Goal: Task Accomplishment & Management: Use online tool/utility

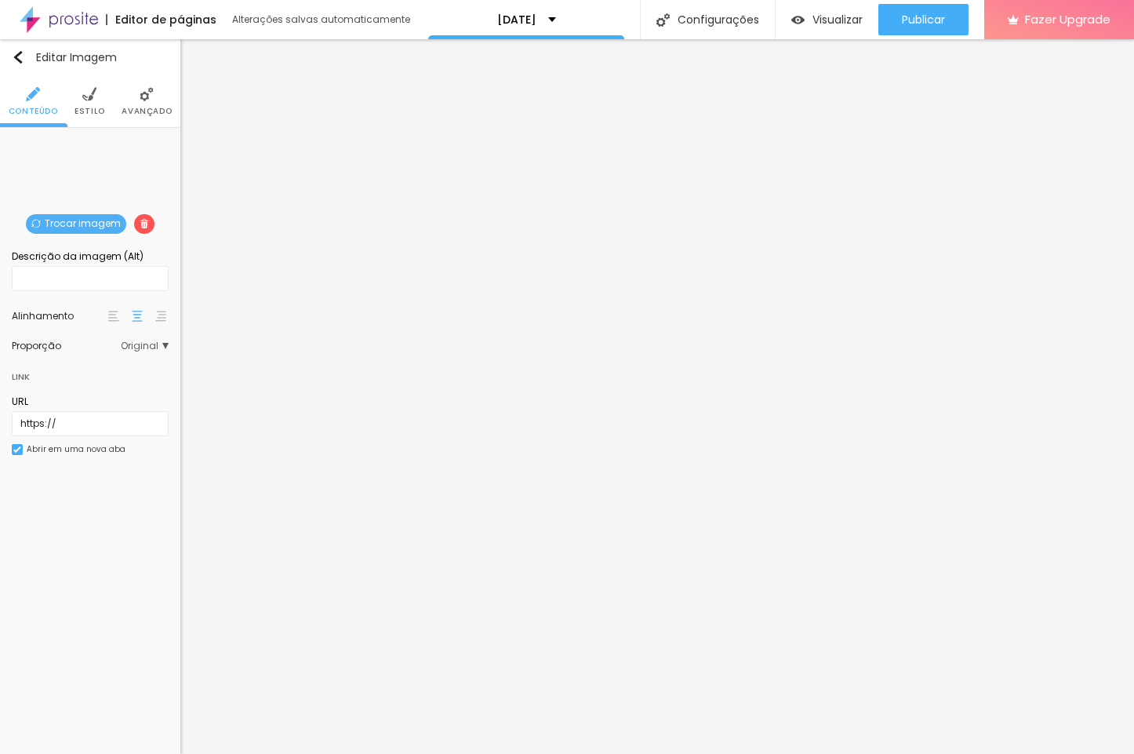
click at [78, 217] on span "Trocar imagem" at bounding box center [76, 224] width 100 height 20
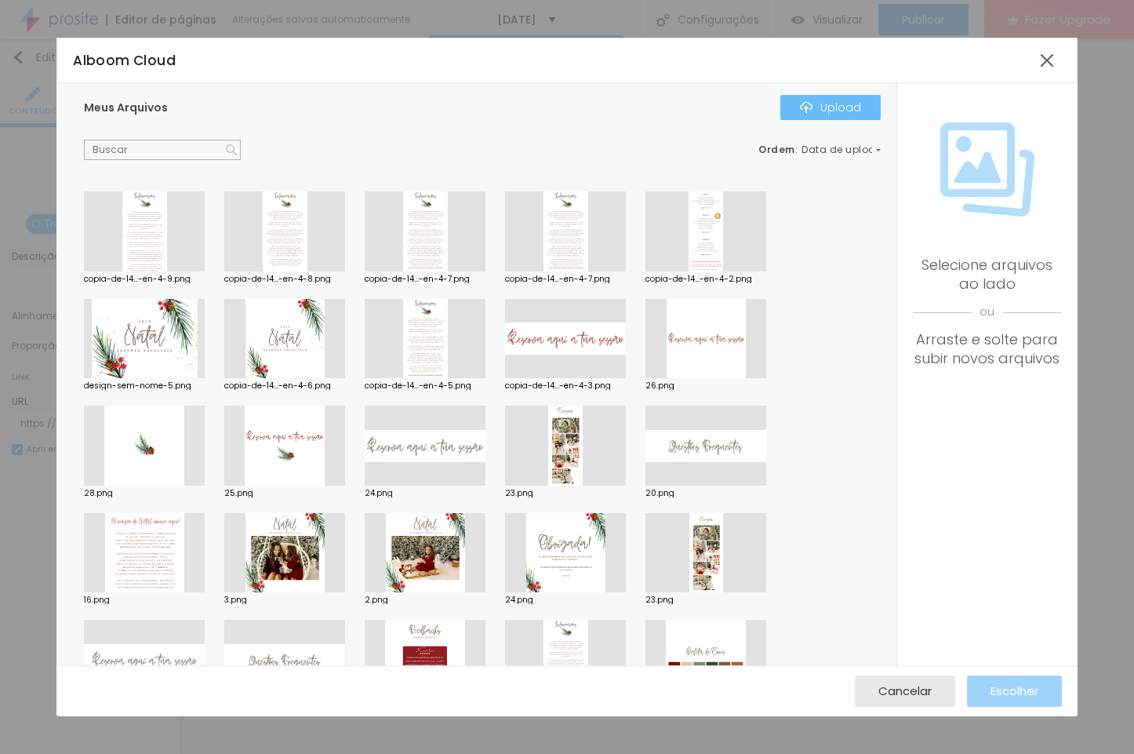
click at [863, 110] on button "Upload" at bounding box center [830, 107] width 100 height 25
click at [1044, 51] on div at bounding box center [1047, 60] width 28 height 28
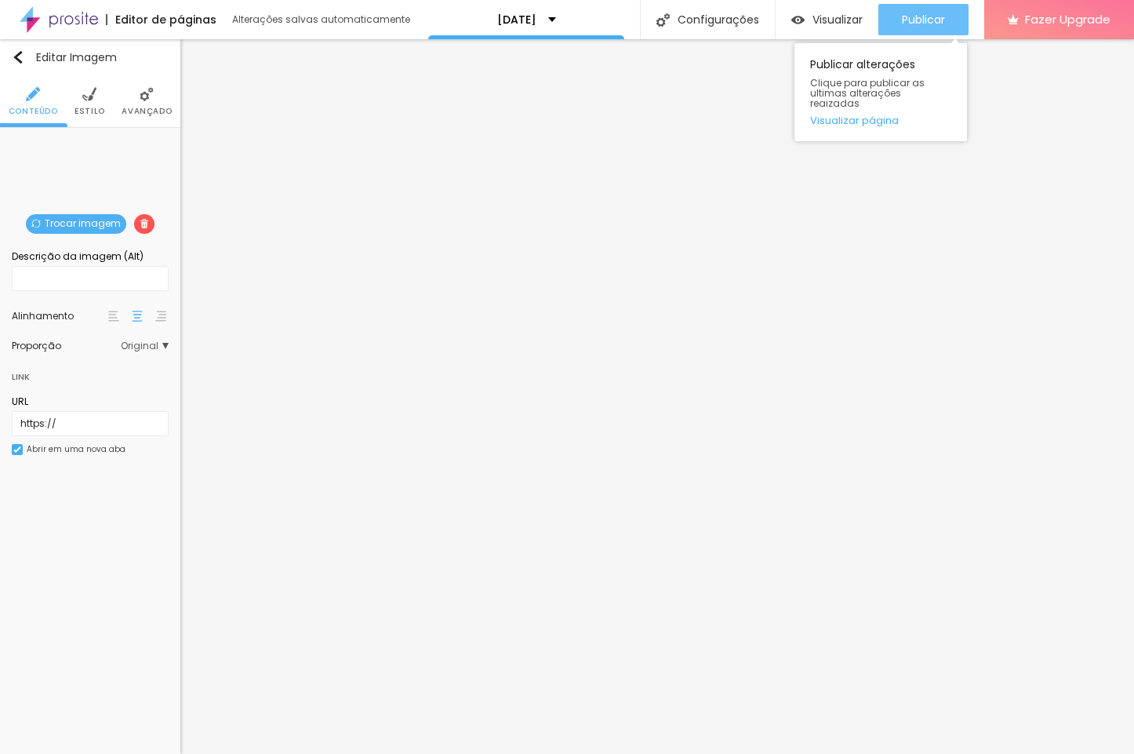
click at [922, 24] on span "Publicar" at bounding box center [923, 19] width 43 height 13
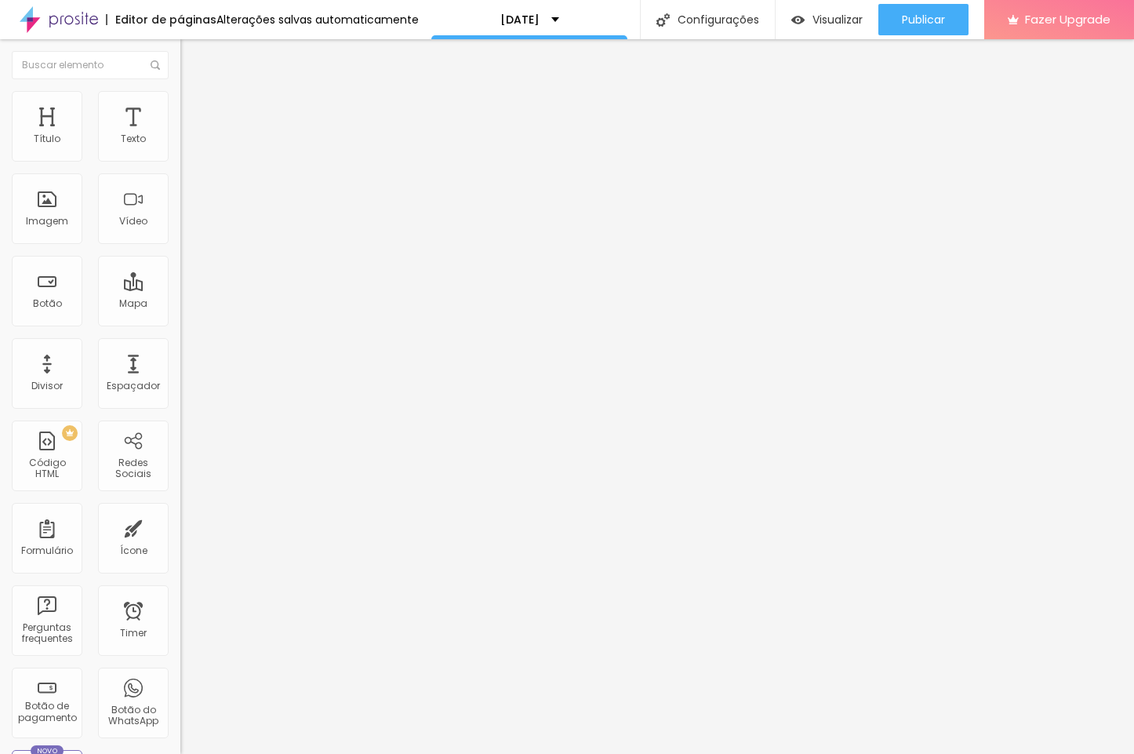
click at [180, 166] on span "Editar perguntas" at bounding box center [224, 159] width 89 height 13
click at [180, 135] on span "Trocar imagem" at bounding box center [222, 128] width 85 height 13
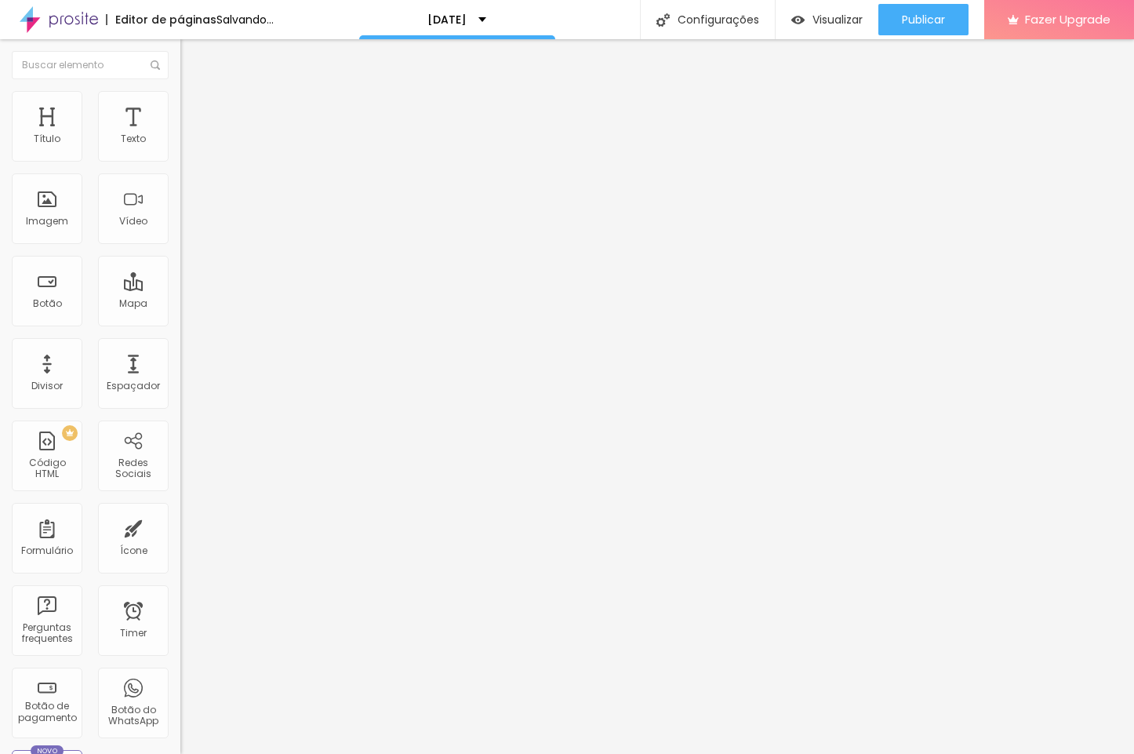
click at [180, 135] on span "Trocar imagem" at bounding box center [222, 128] width 85 height 13
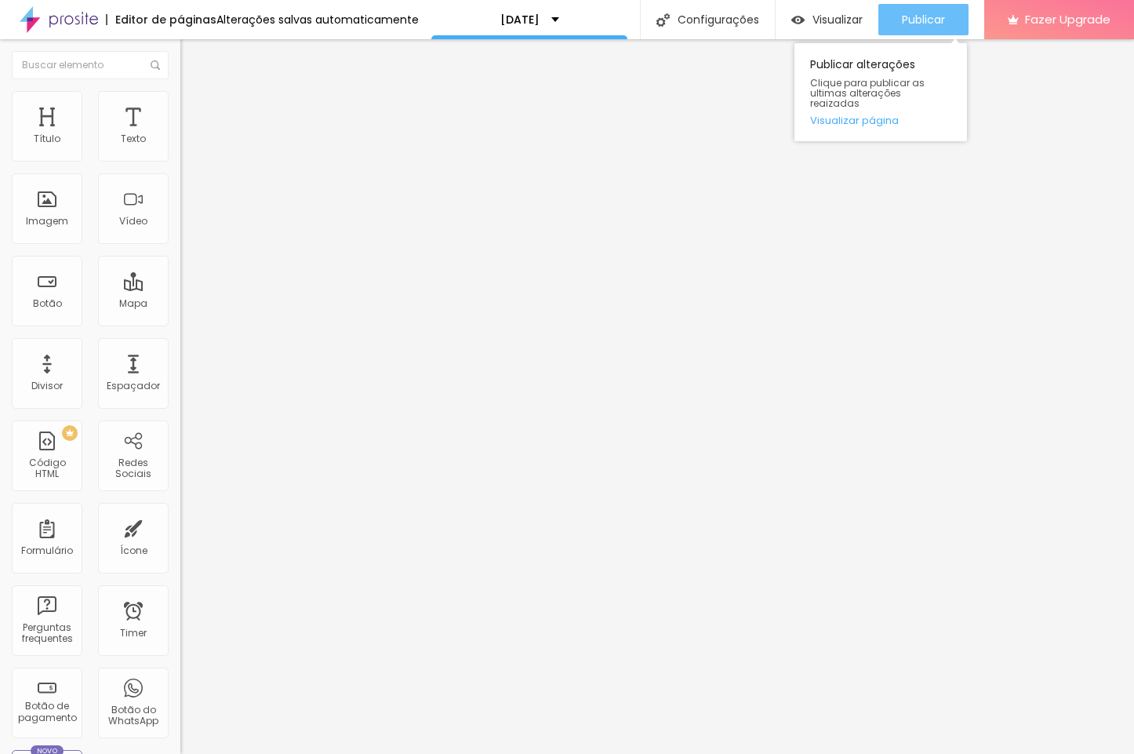
click at [930, 8] on div "Publicar" at bounding box center [923, 19] width 43 height 31
click at [180, 160] on div "Modo Completo Encaixotado Completo" at bounding box center [270, 143] width 180 height 43
click at [180, 143] on span "Completo" at bounding box center [204, 135] width 48 height 13
click at [180, 107] on img at bounding box center [187, 114] width 14 height 14
type input "15"
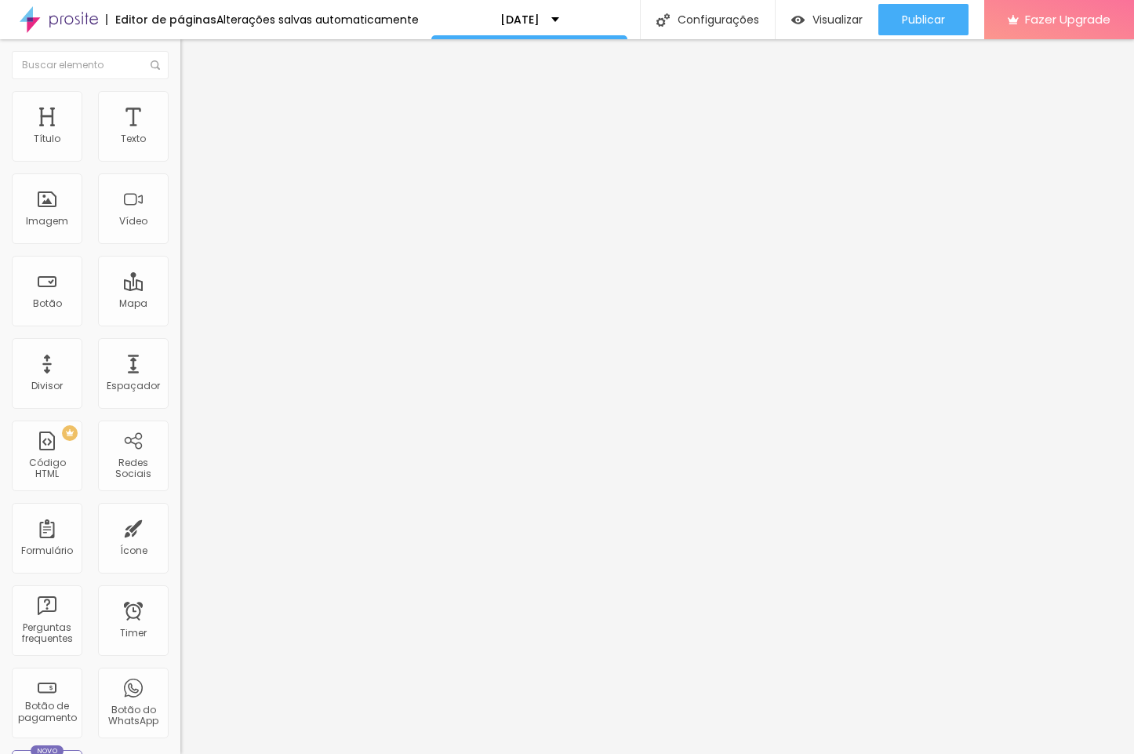
type input "15"
type input "10"
type input "5"
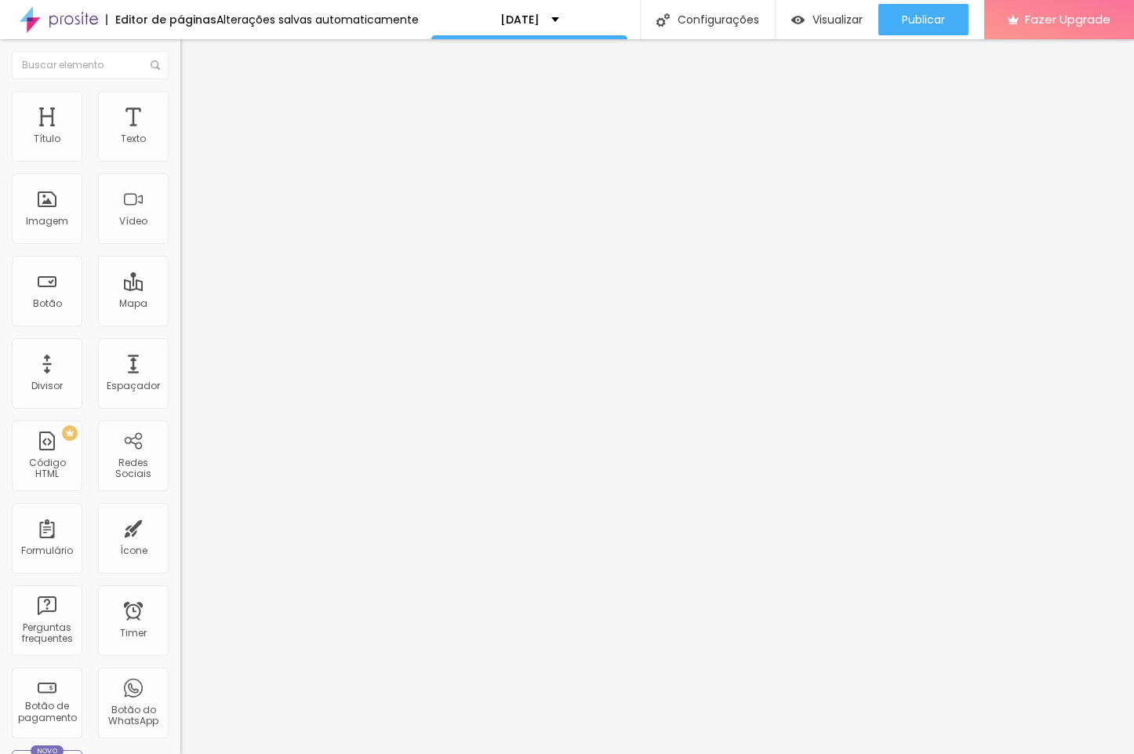
type input "0"
drag, startPoint x: 97, startPoint y: 155, endPoint x: -24, endPoint y: 148, distance: 121.0
type input "0"
click at [0, 148] on html "Editor de páginas Alterações salvas automaticamente [DATE] Configurações Config…" at bounding box center [567, 377] width 1134 height 754
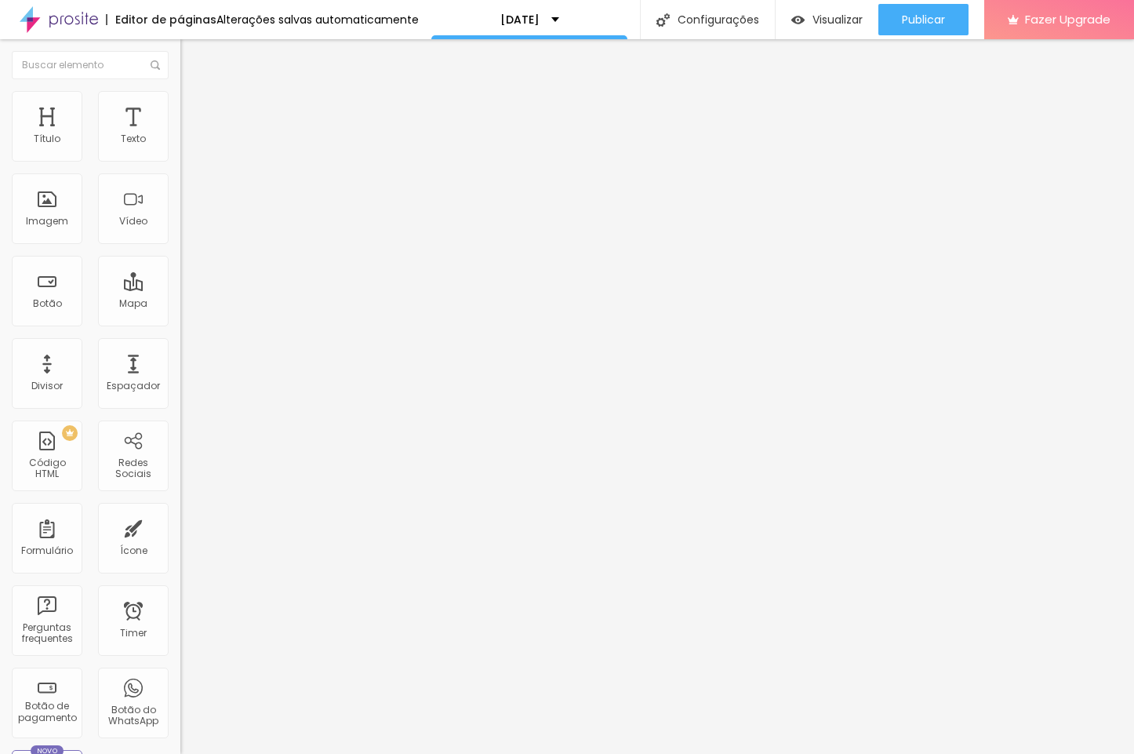
type input "0"
drag, startPoint x: 34, startPoint y: 187, endPoint x: 20, endPoint y: 176, distance: 16.8
click at [180, 187] on div "0 Espaçamento entre colunas 0 px Espaçamento vertical ID Html Classes Html Visí…" at bounding box center [270, 451] width 180 height 659
type input "2"
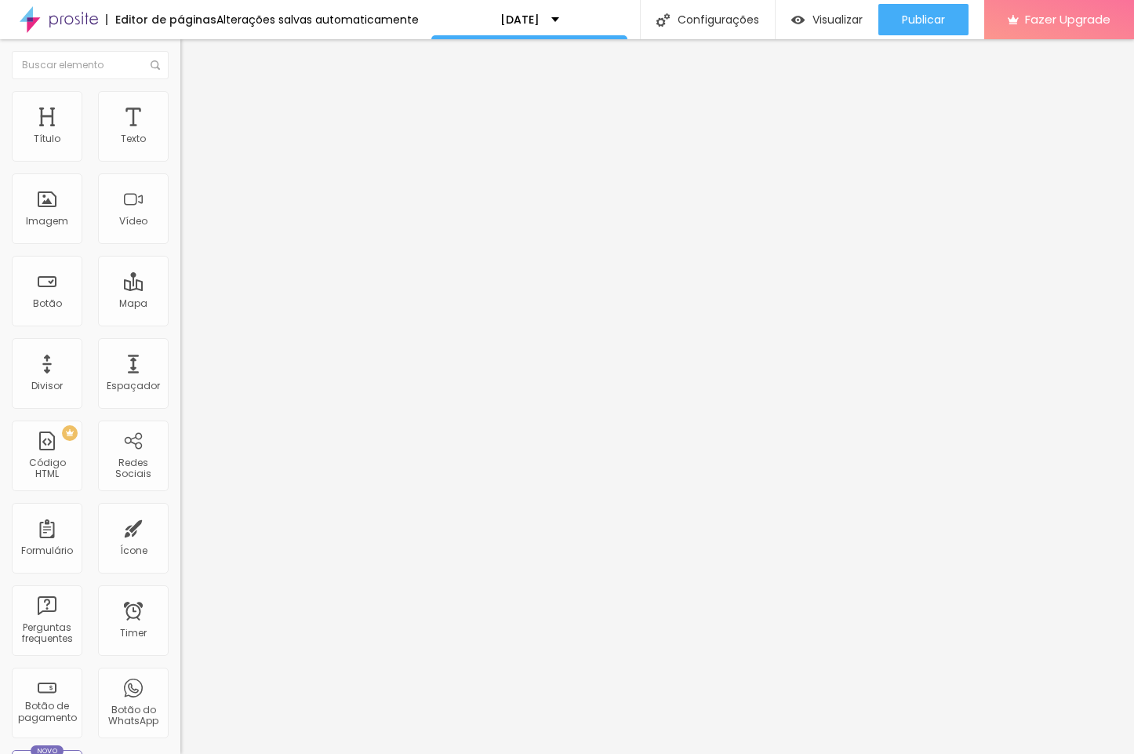
type input "2"
type input "7"
type input "13"
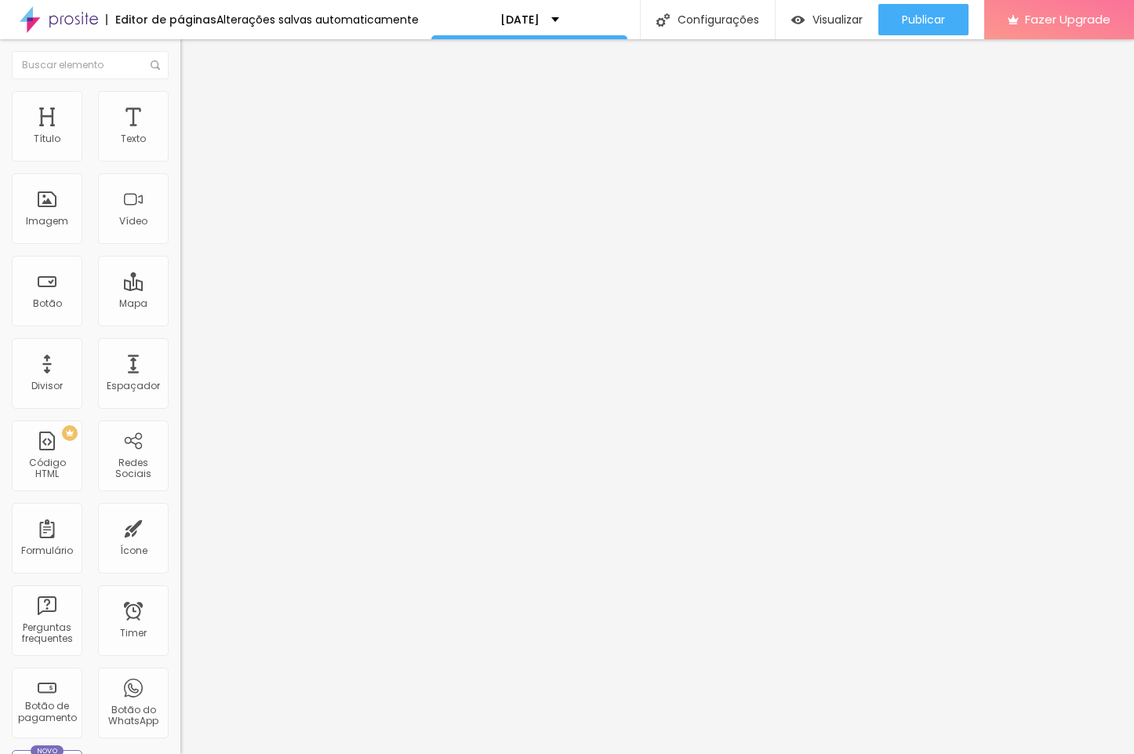
type input "18"
type input "23"
type input "28"
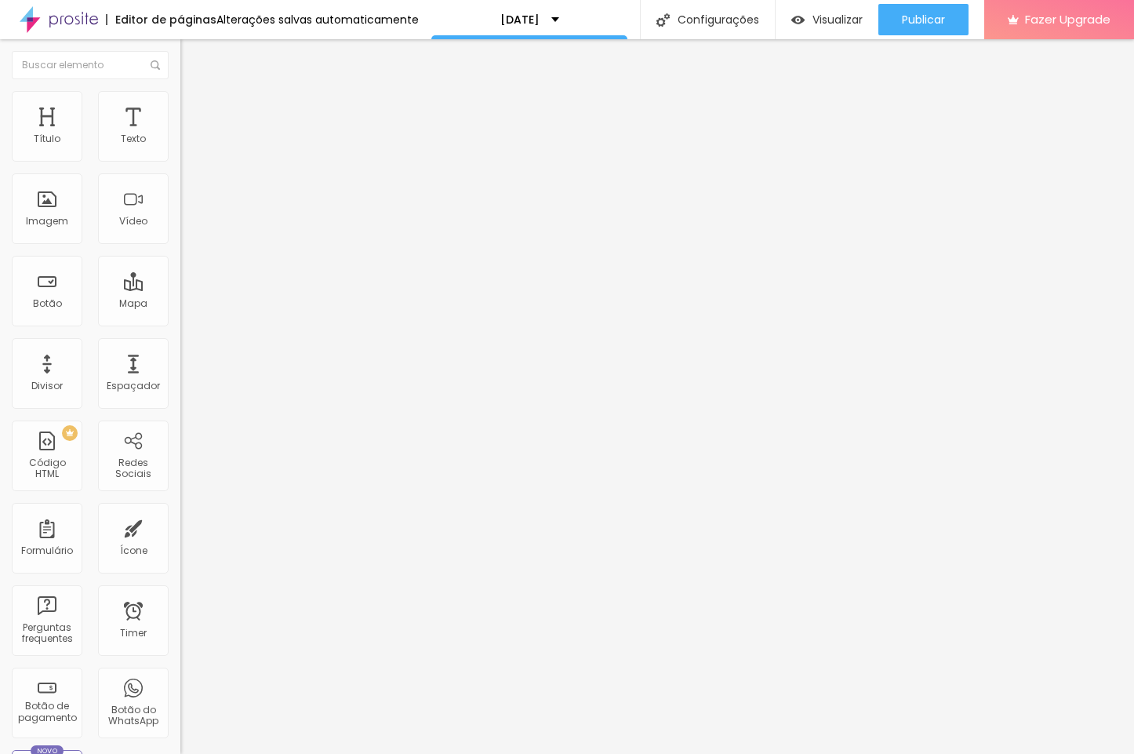
type input "28"
type input "34"
type input "28"
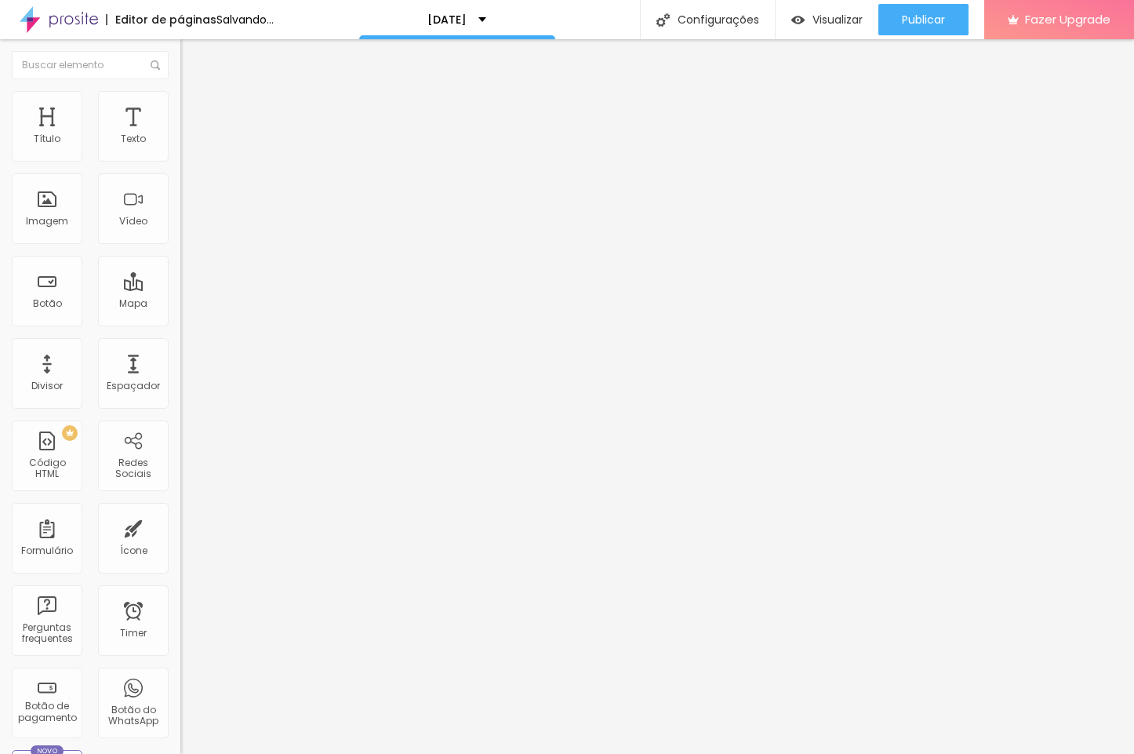
type input "18"
type input "0"
drag, startPoint x: 35, startPoint y: 189, endPoint x: 7, endPoint y: 191, distance: 28.3
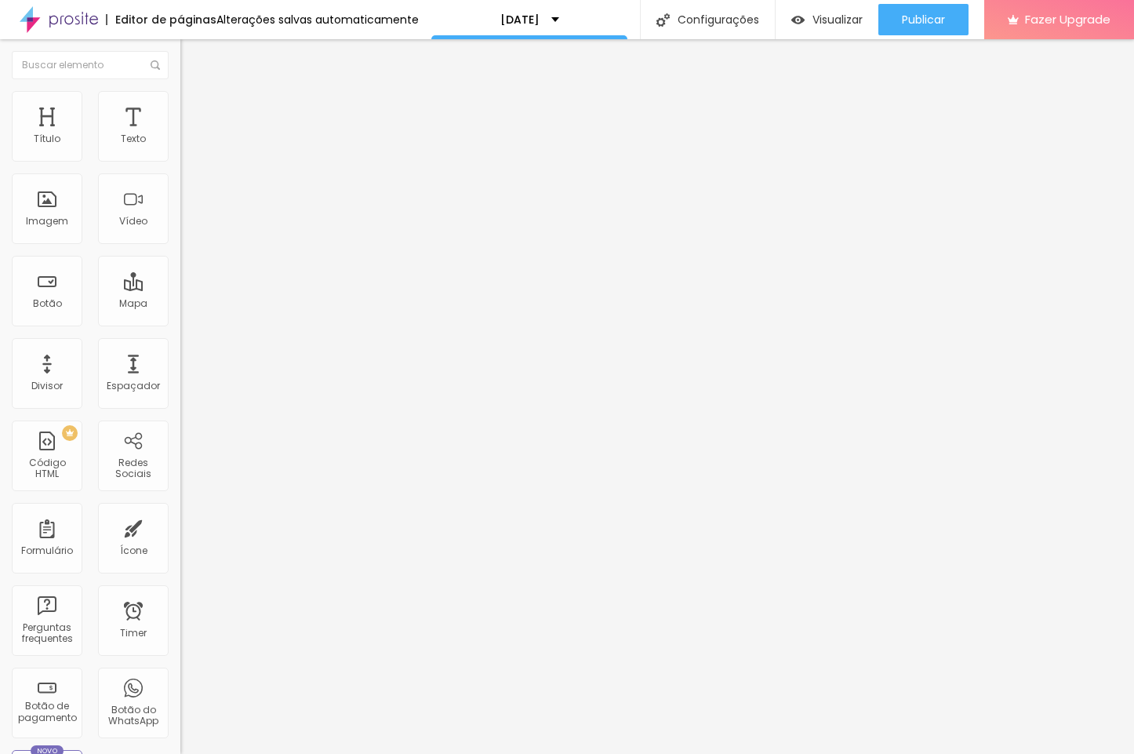
click at [180, 344] on div "0 px Espaçamento vertical" at bounding box center [270, 455] width 180 height 222
click at [180, 107] on img at bounding box center [187, 114] width 14 height 14
type input "2"
type input "3"
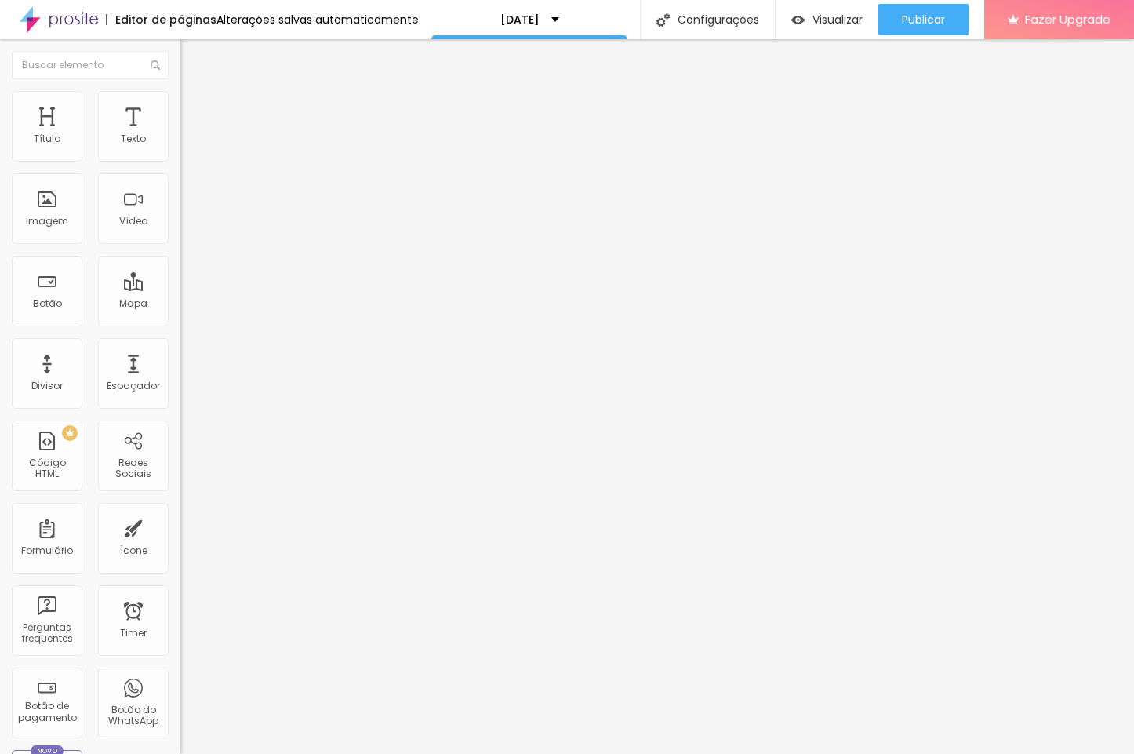
type input "3"
type input "5"
type input "6"
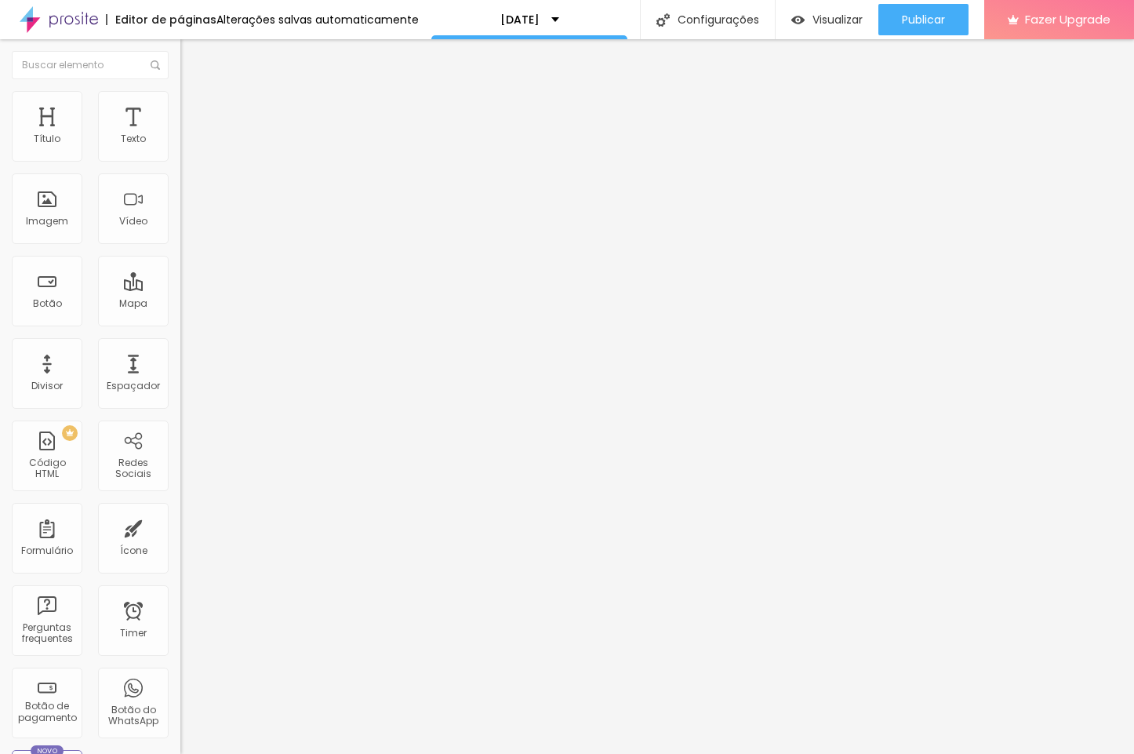
type input "7"
type input "8"
type input "9"
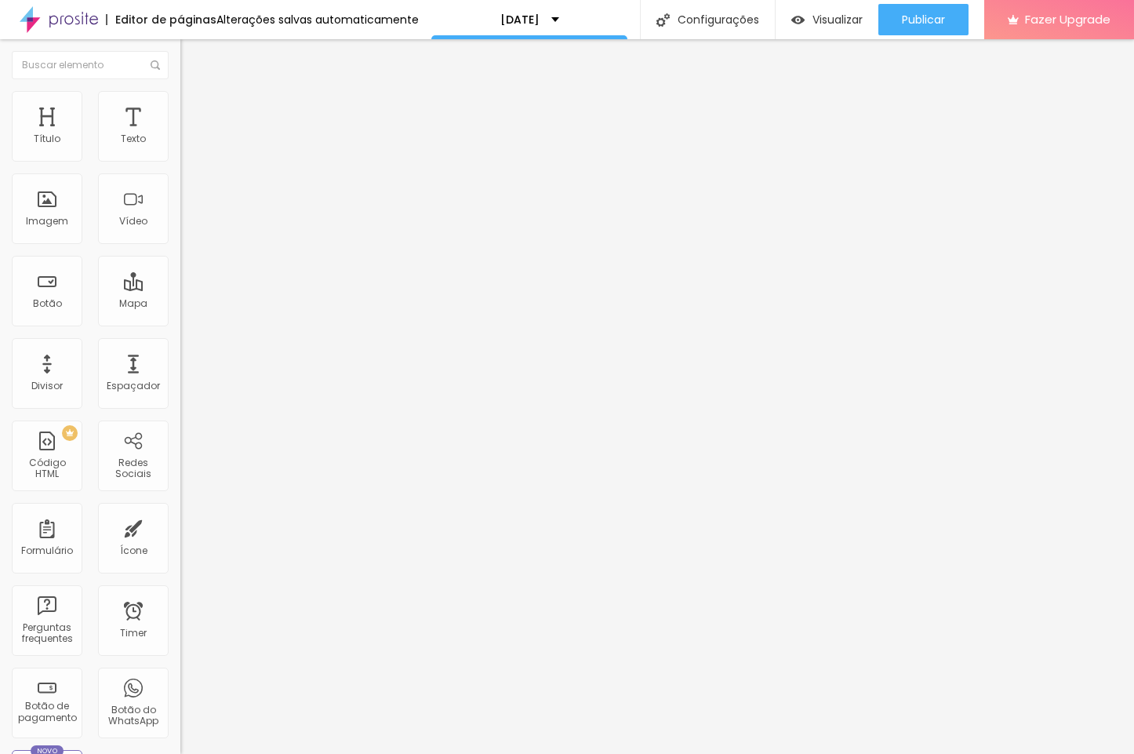
type input "9"
type input "10"
type input "11"
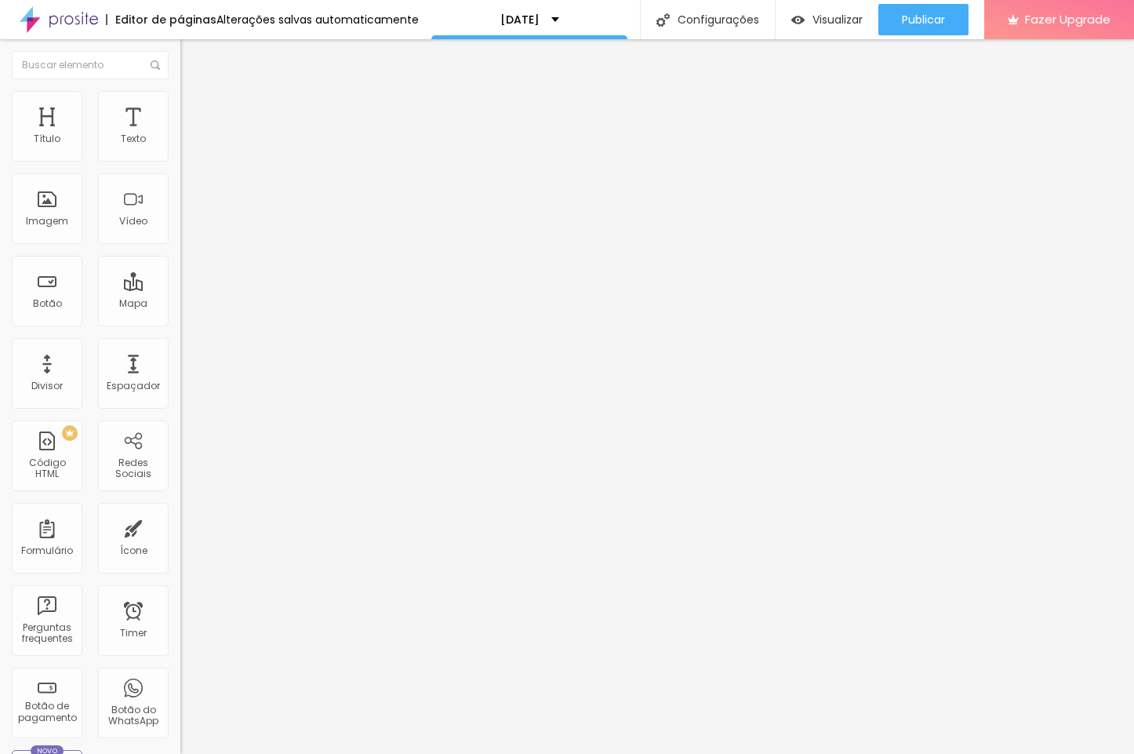
type input "12"
type input "14"
type input "15"
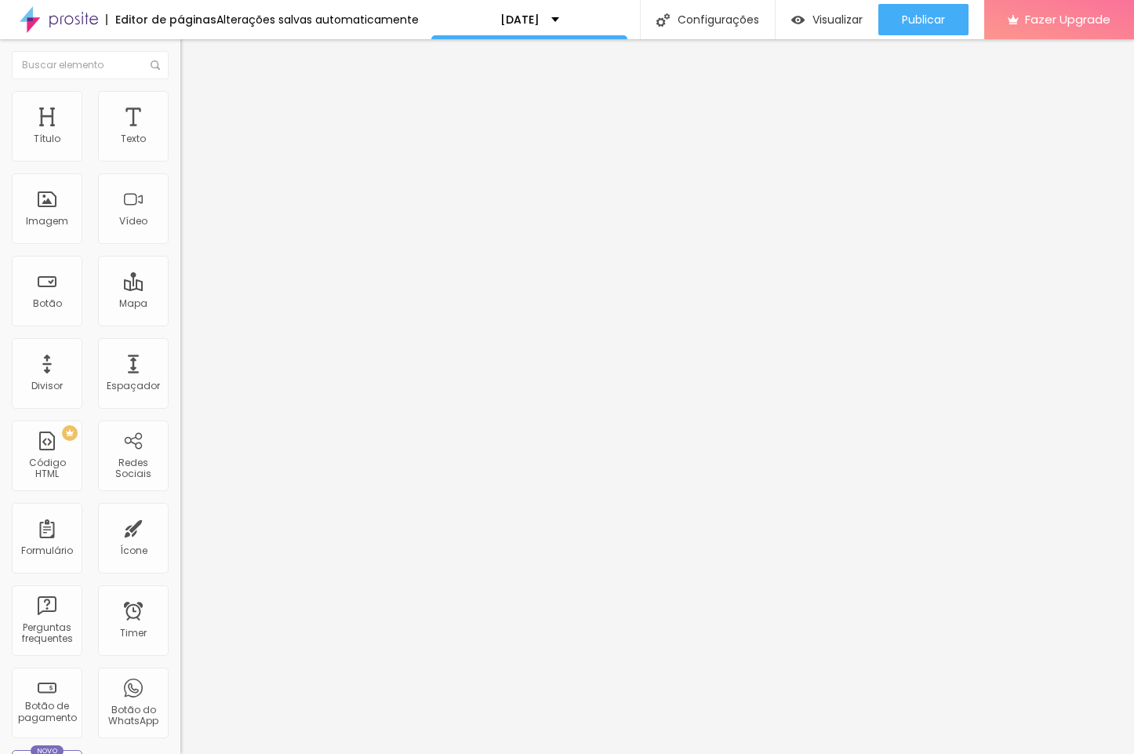
type input "15"
type input "16"
type input "18"
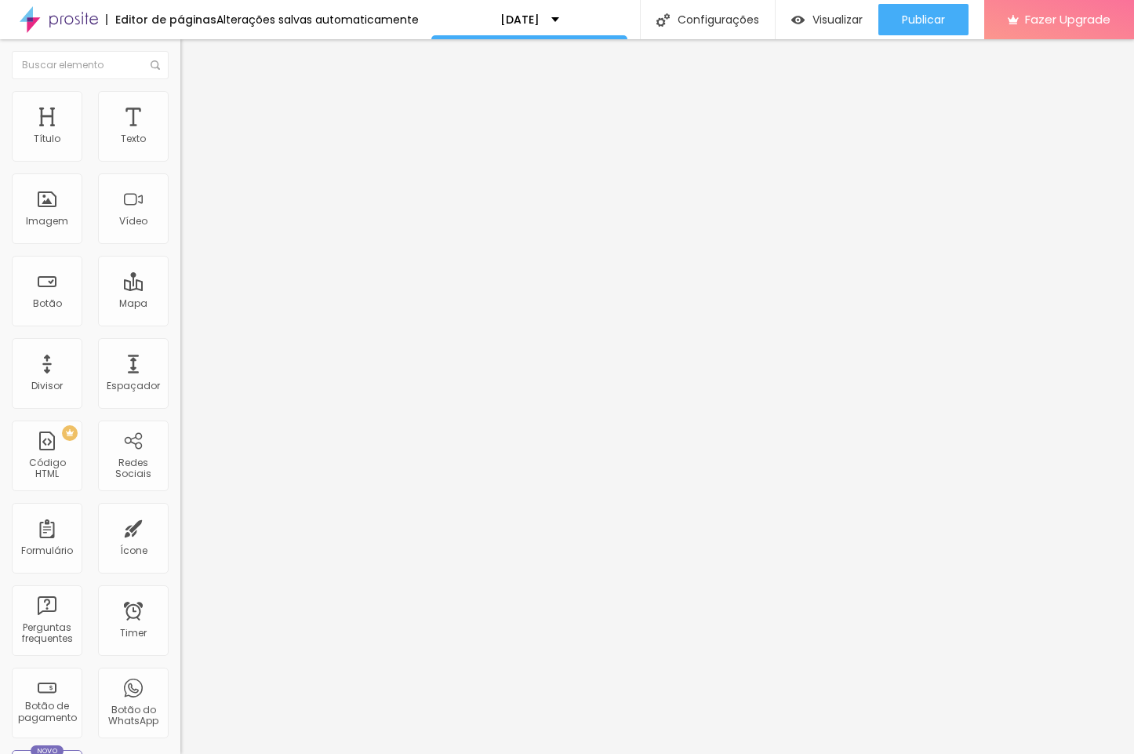
type input "19"
type input "20"
type input "21"
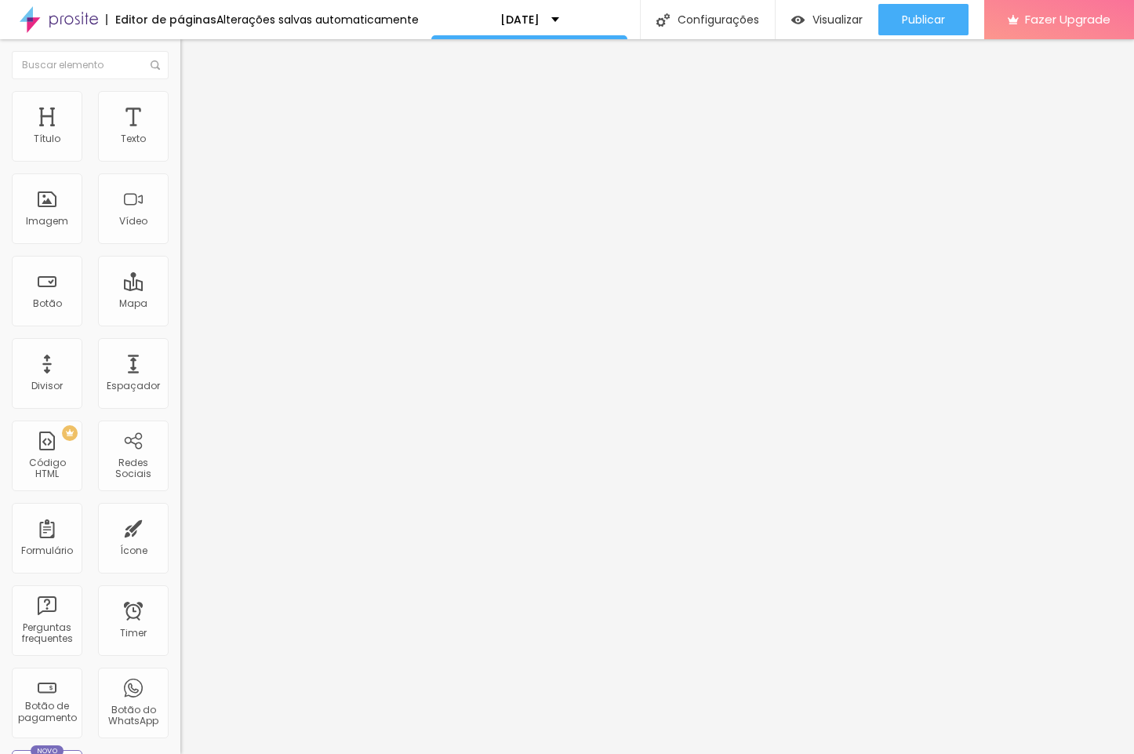
type input "21"
type input "22"
type input "23"
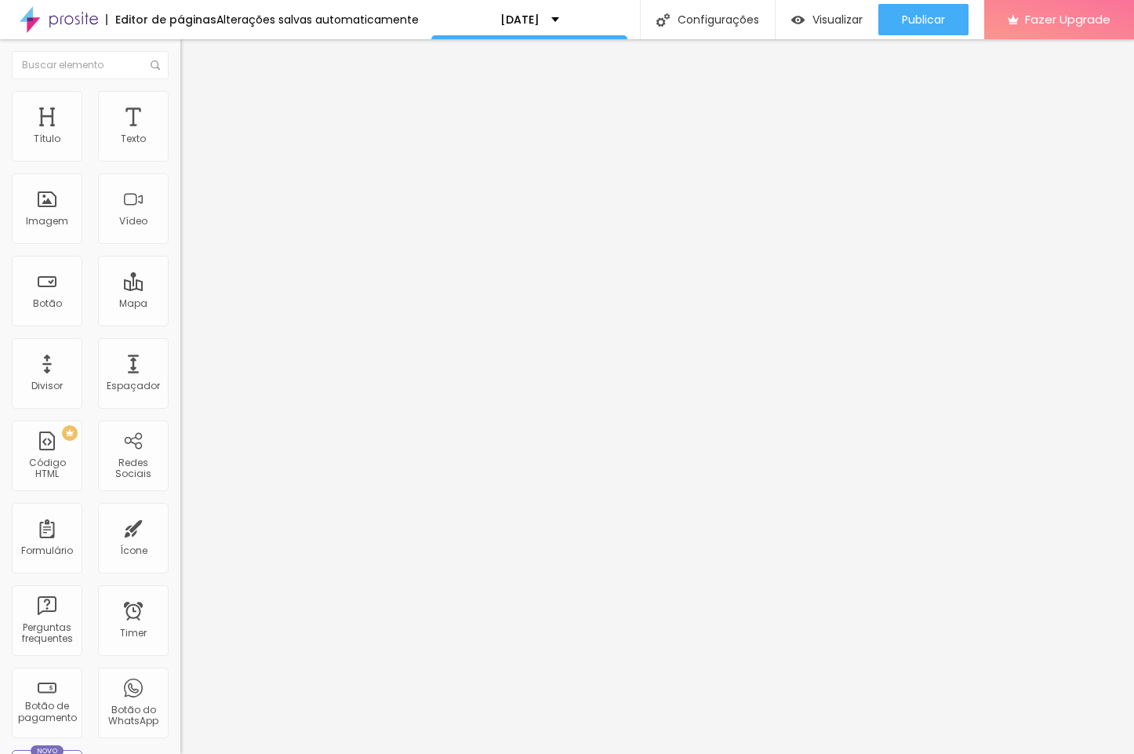
type input "24"
drag, startPoint x: 36, startPoint y: 188, endPoint x: 60, endPoint y: 188, distance: 23.5
type input "24"
click at [180, 526] on input "range" at bounding box center [230, 532] width 101 height 13
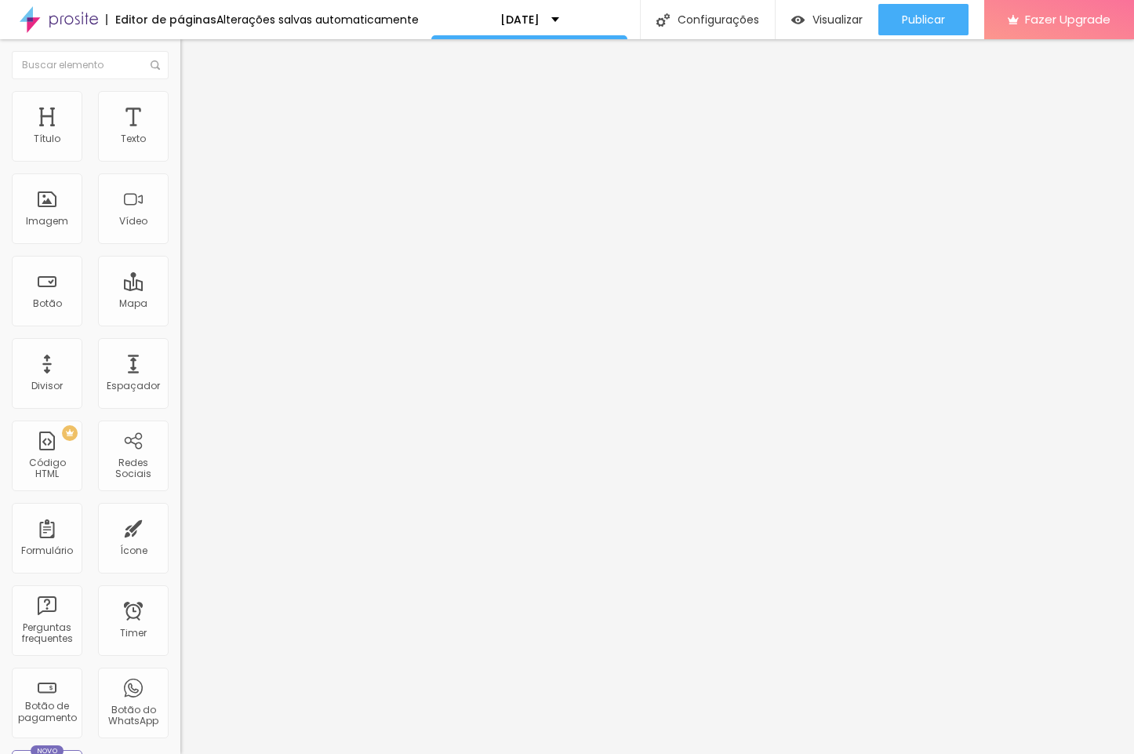
click at [194, 111] on span "Avançado" at bounding box center [220, 117] width 52 height 13
drag, startPoint x: 34, startPoint y: 157, endPoint x: 4, endPoint y: 154, distance: 29.9
click at [180, 154] on div "0 px Espaçamento Interno ID Html Classes Html Visível nos dispositivos Celular …" at bounding box center [270, 341] width 180 height 438
click at [194, 108] on span "Avançado" at bounding box center [220, 101] width 52 height 13
click at [180, 96] on img at bounding box center [187, 98] width 14 height 14
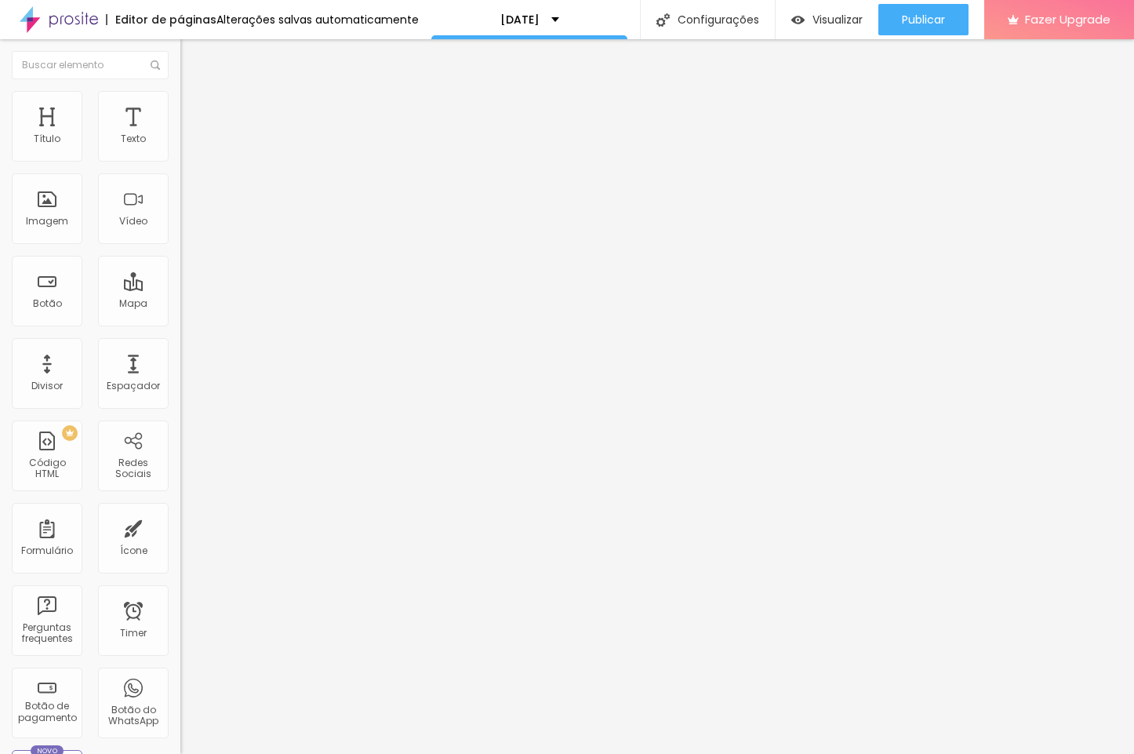
click at [194, 108] on span "Estilo" at bounding box center [206, 101] width 24 height 13
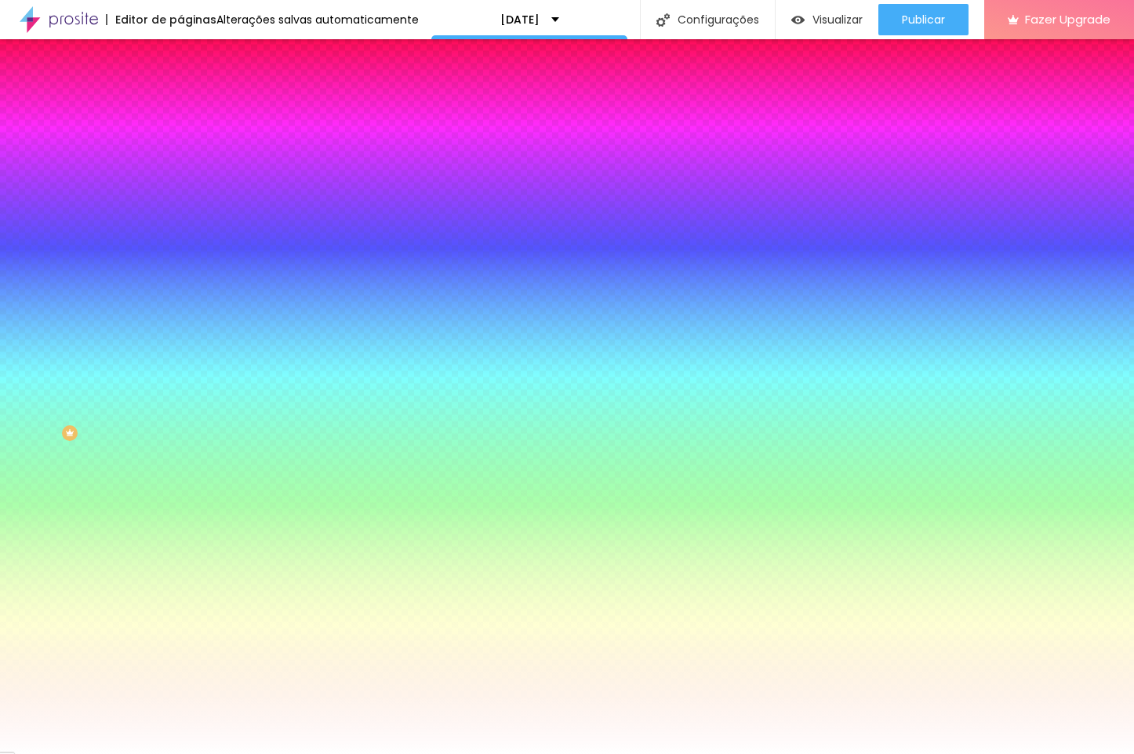
click at [180, 107] on li "Avançado" at bounding box center [270, 115] width 180 height 16
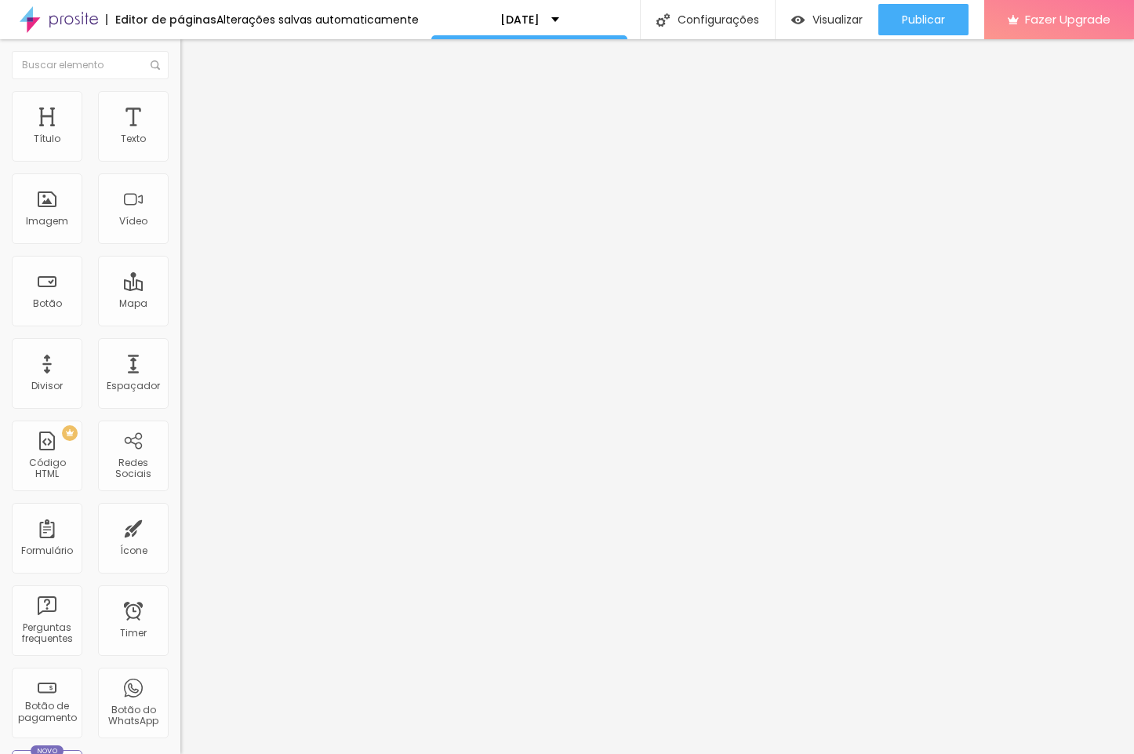
type input "5"
type input "25"
type input "30"
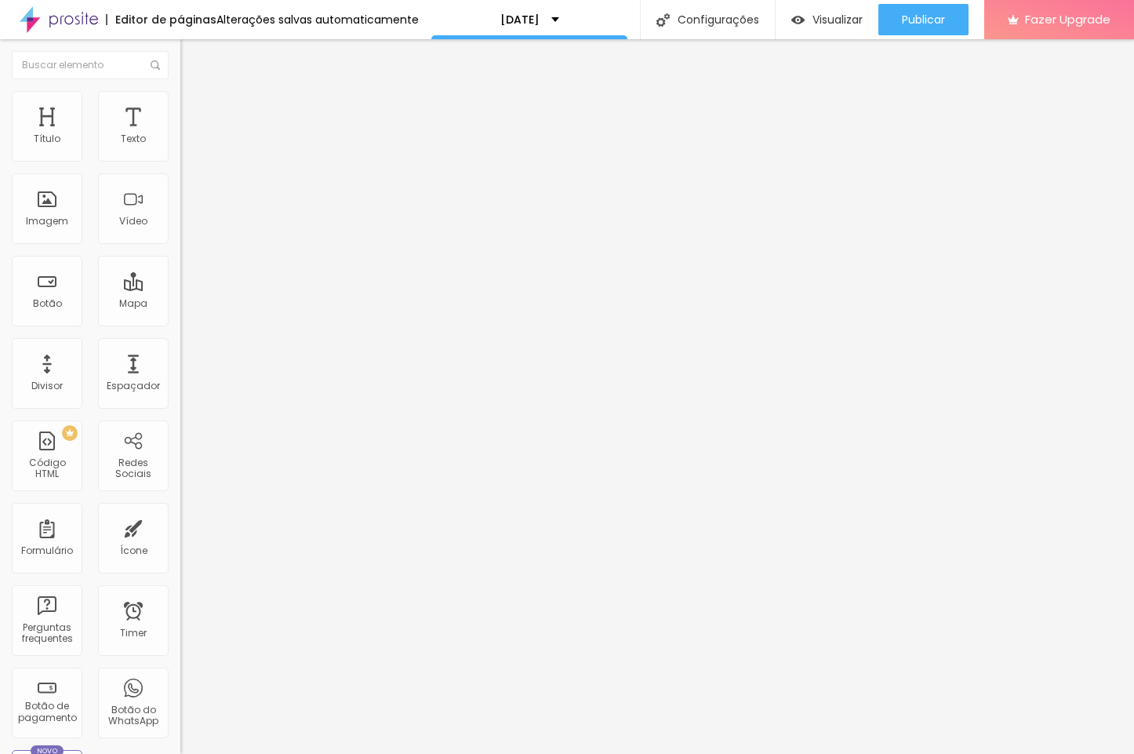
type input "30"
type input "35"
type input "30"
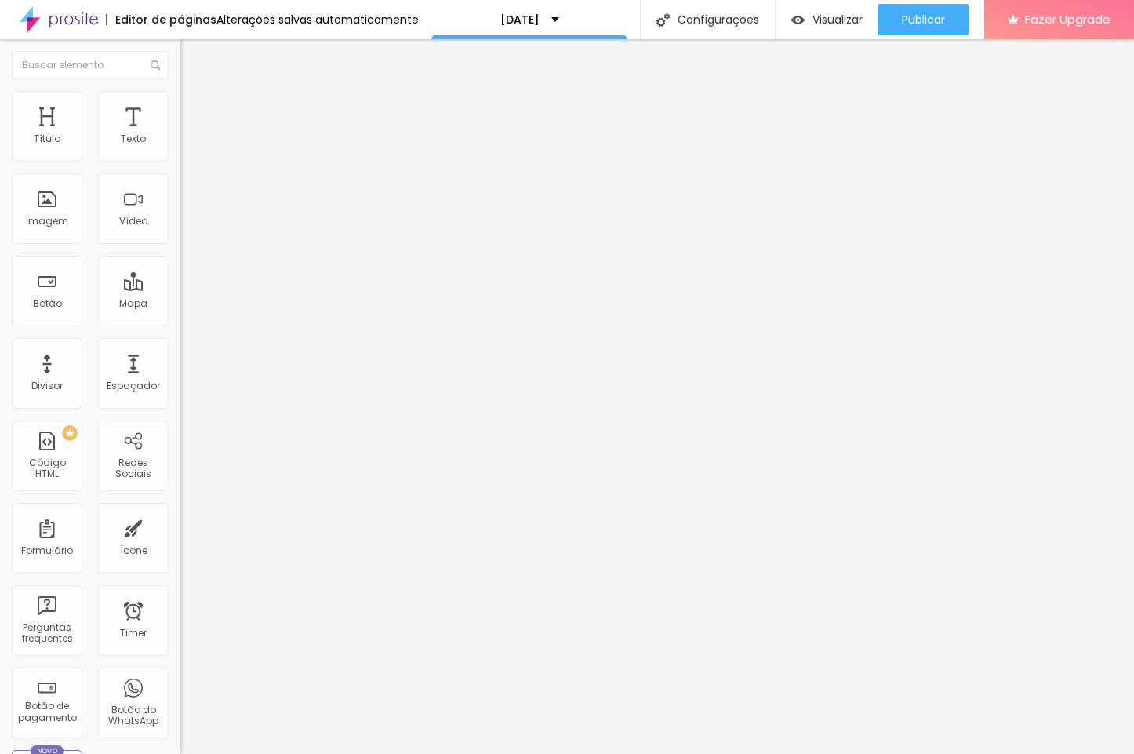
type input "25"
type input "20"
type input "10"
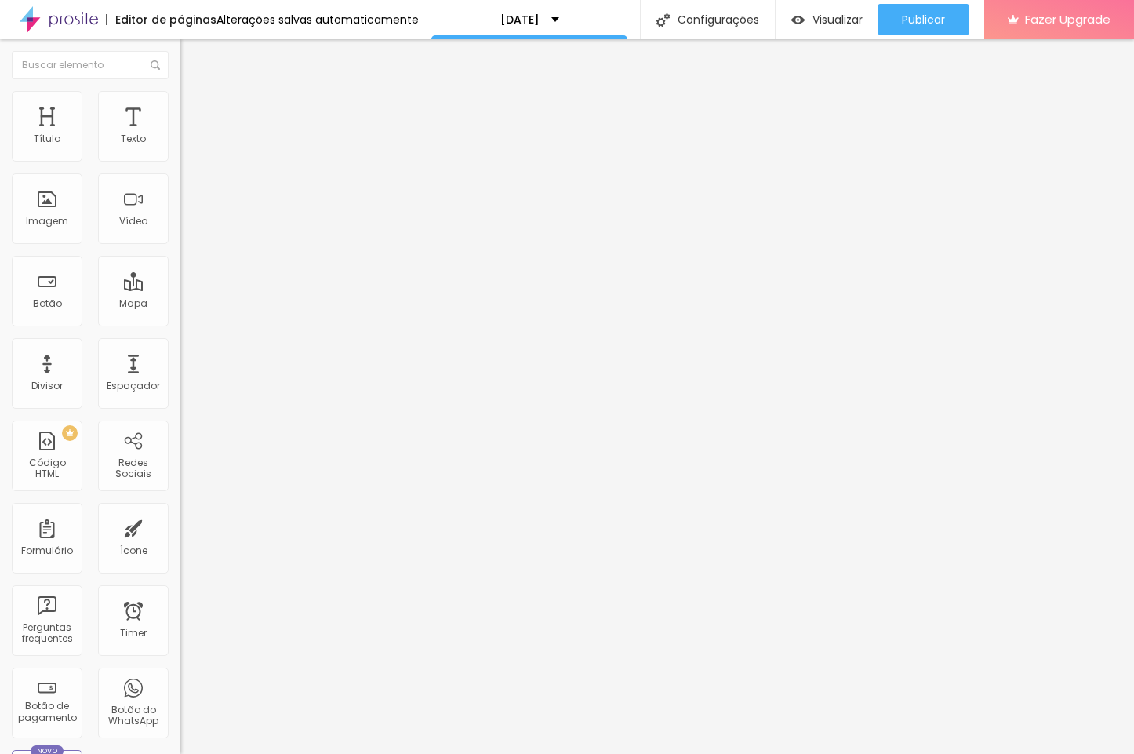
type input "10"
type input "0"
type input "10"
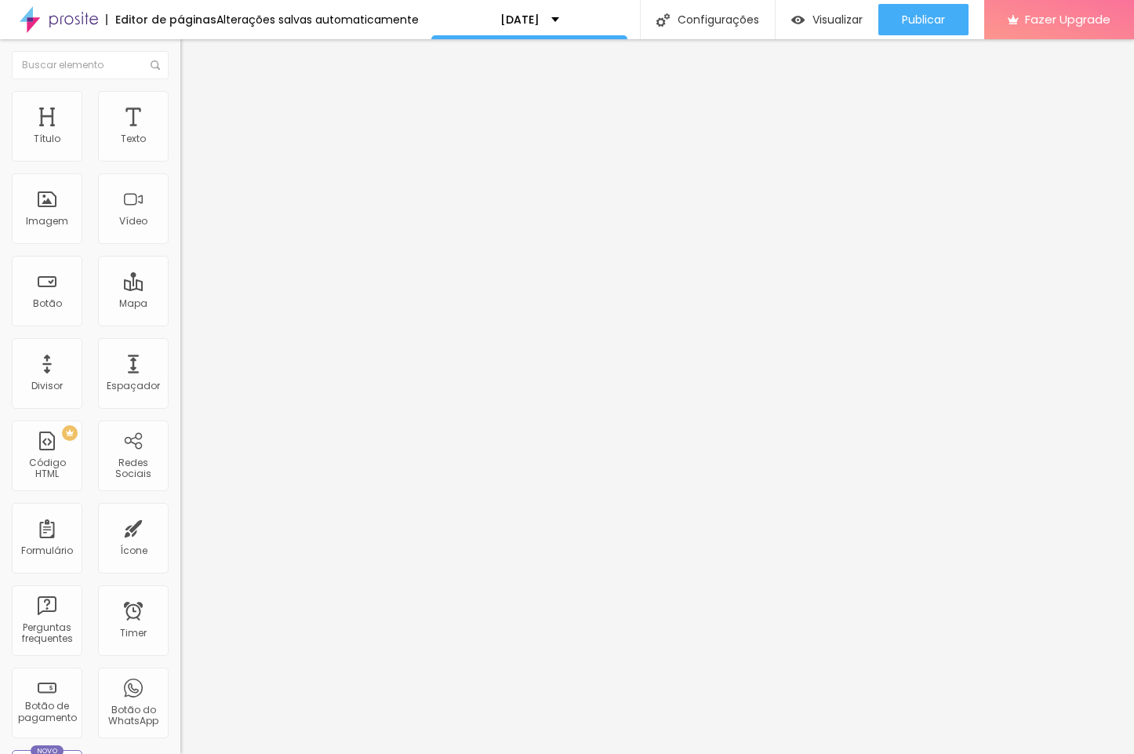
type input "30"
type input "50"
type input "25"
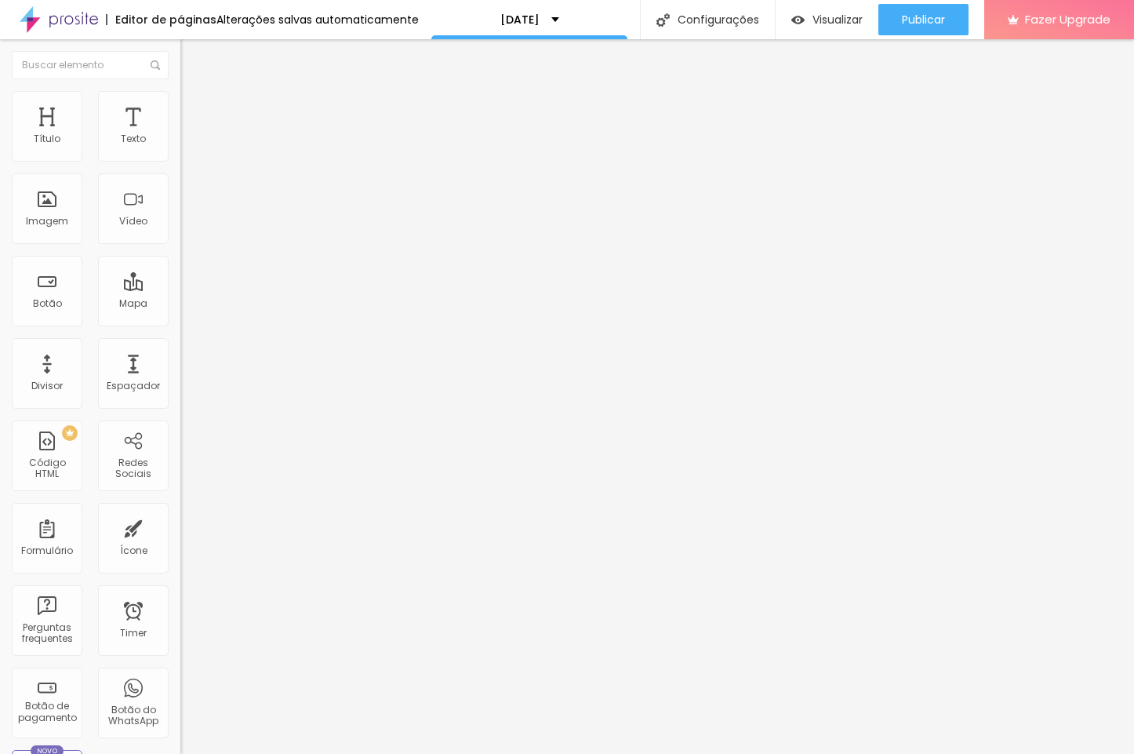
type input "25"
type input "0"
drag, startPoint x: 34, startPoint y: 156, endPoint x: -162, endPoint y: 162, distance: 196.1
click at [0, 162] on html "Editor de páginas Salvando... [DATE] Configurações Configurações da página Cliq…" at bounding box center [567, 377] width 1134 height 754
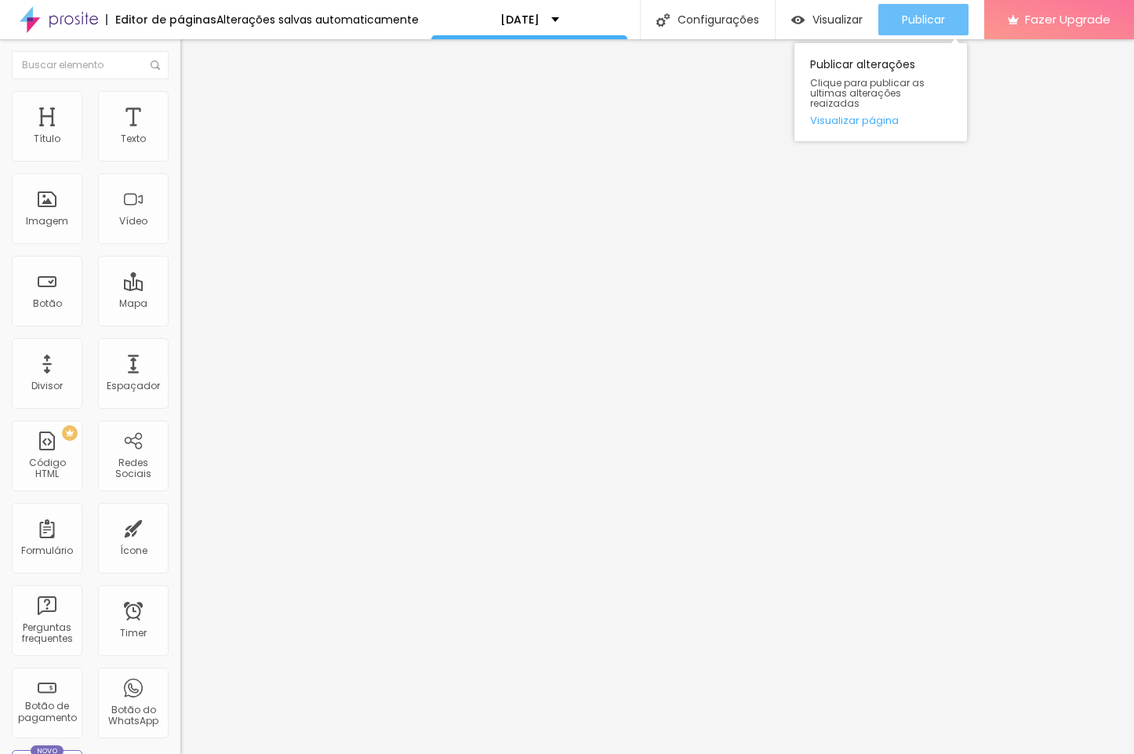
click at [910, 24] on span "Publicar" at bounding box center [923, 19] width 43 height 13
click at [180, 151] on div "Voltar ao padrão" at bounding box center [270, 133] width 180 height 35
click at [187, 146] on icon "button" at bounding box center [191, 140] width 9 height 9
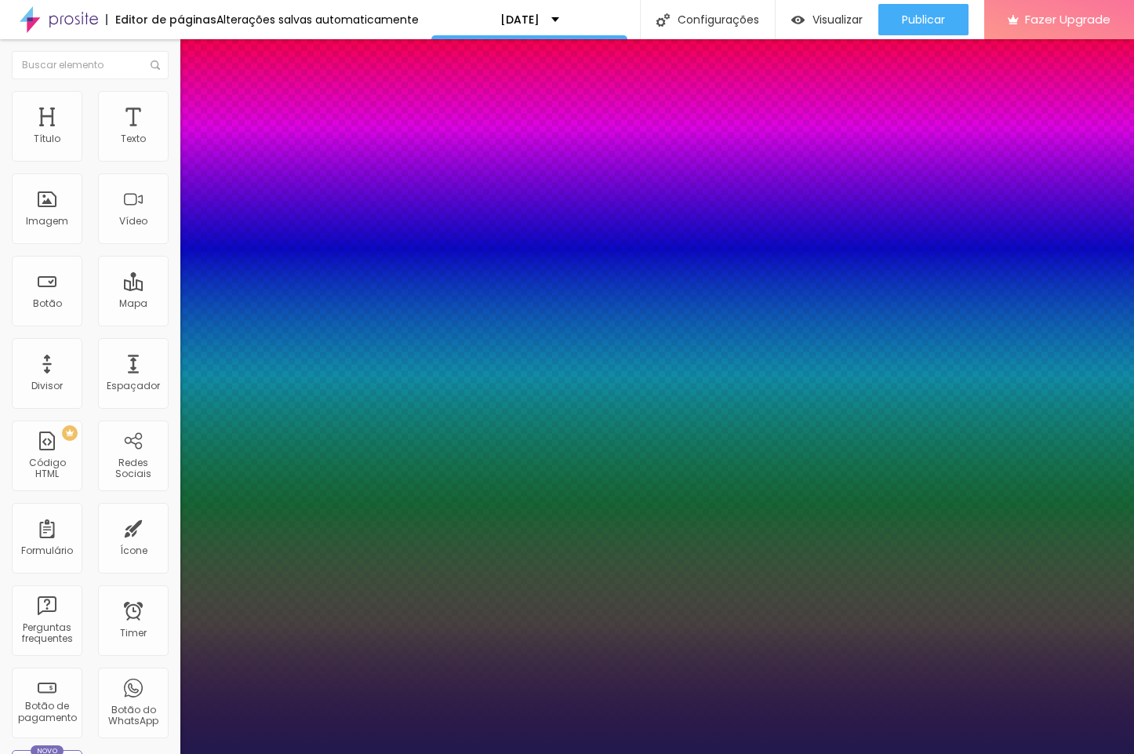
type input "1"
click at [74, 753] on div at bounding box center [567, 754] width 1134 height 0
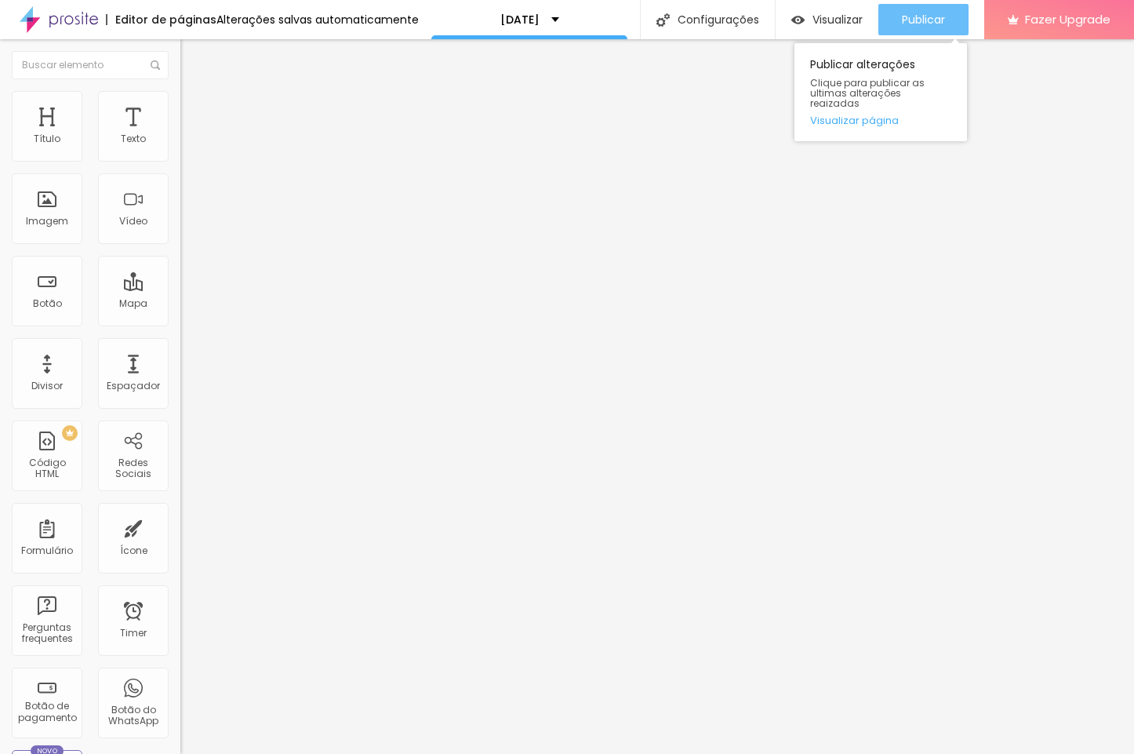
drag, startPoint x: 904, startPoint y: 38, endPoint x: 910, endPoint y: 31, distance: 9.4
click at [905, 38] on div "Publicar alterações Clique para publicar as ultimas alterações reaizadas Visual…" at bounding box center [880, 88] width 173 height 106
click at [910, 29] on div "Publicar" at bounding box center [923, 19] width 43 height 31
click at [921, 20] on span "Publicar" at bounding box center [923, 19] width 43 height 13
click at [180, 135] on span "Trocar imagem" at bounding box center [222, 128] width 85 height 13
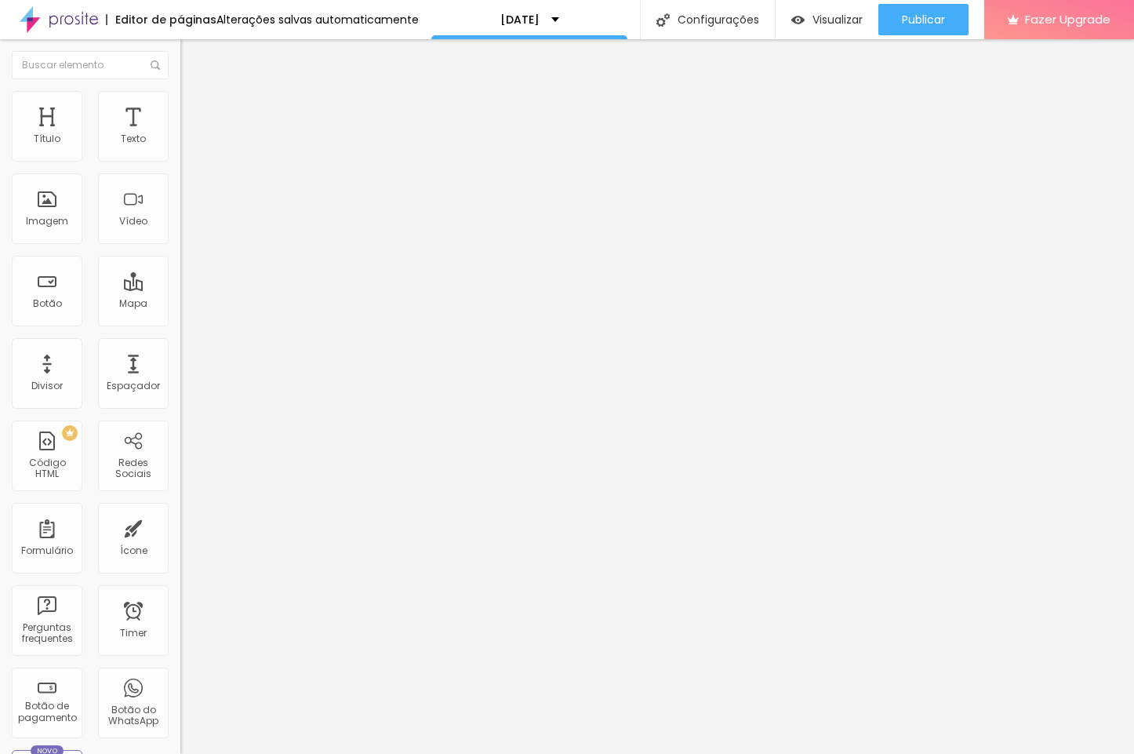
click at [950, 18] on button "Publicar" at bounding box center [923, 19] width 90 height 31
click at [949, 20] on button "Publicar" at bounding box center [923, 19] width 90 height 31
